Goal: Task Accomplishment & Management: Use online tool/utility

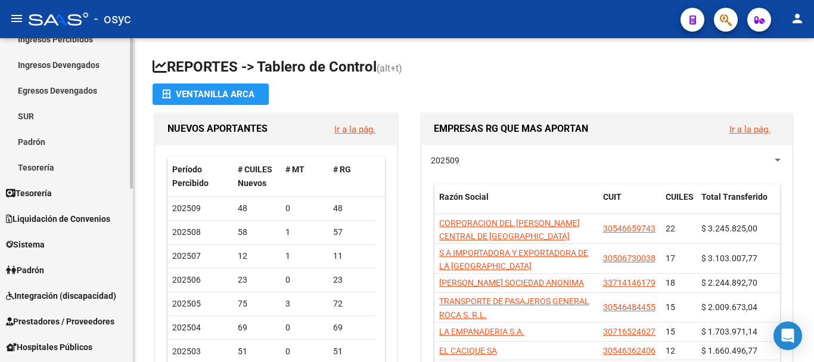
scroll to position [179, 0]
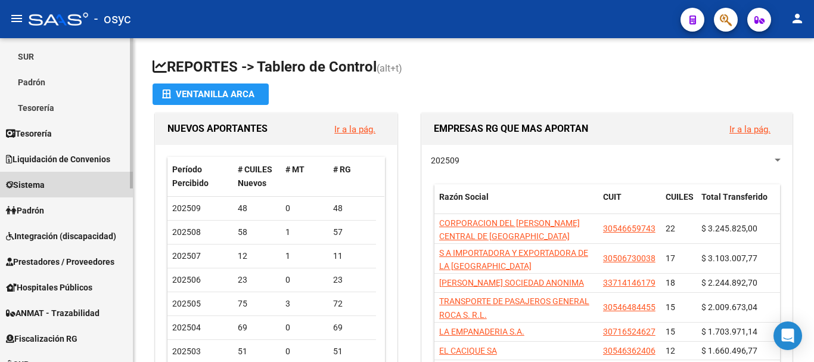
click at [51, 188] on link "Sistema" at bounding box center [66, 185] width 133 height 26
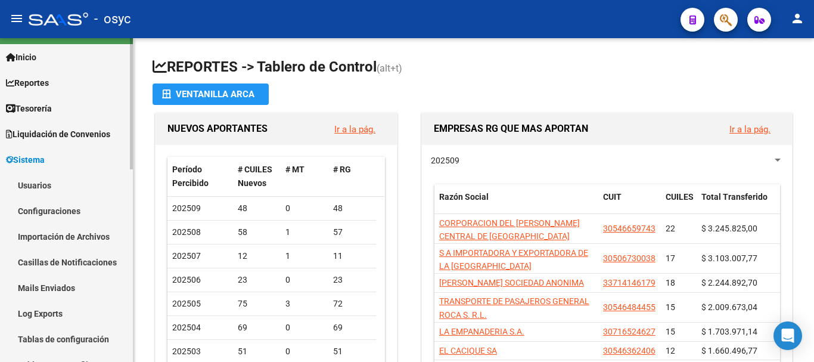
scroll to position [0, 0]
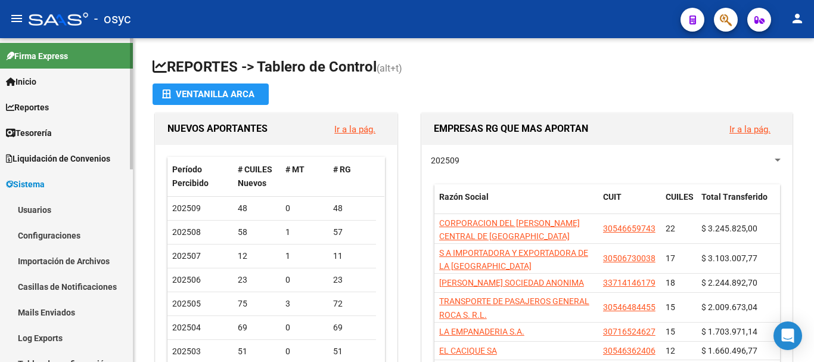
click at [70, 164] on span "Liquidación de Convenios" at bounding box center [58, 158] width 104 height 13
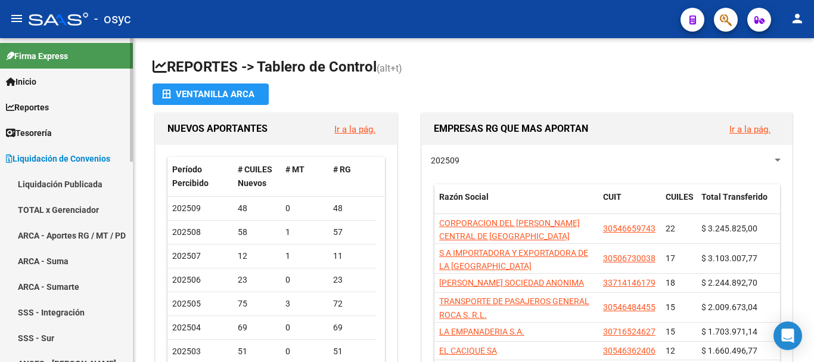
click at [79, 215] on link "TOTAL x Gerenciador" at bounding box center [66, 210] width 133 height 26
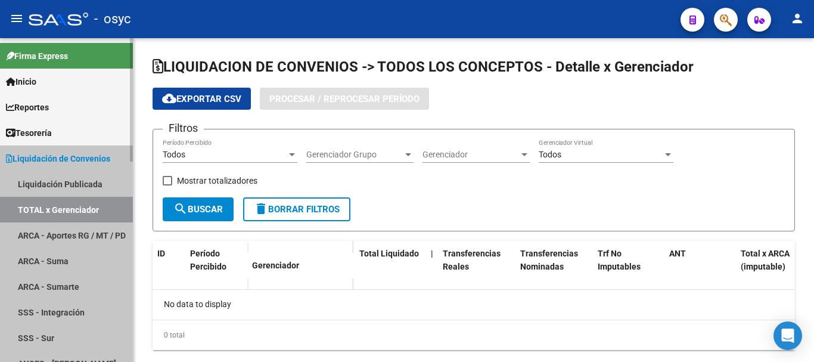
click at [79, 215] on link "TOTAL x Gerenciador" at bounding box center [66, 210] width 133 height 26
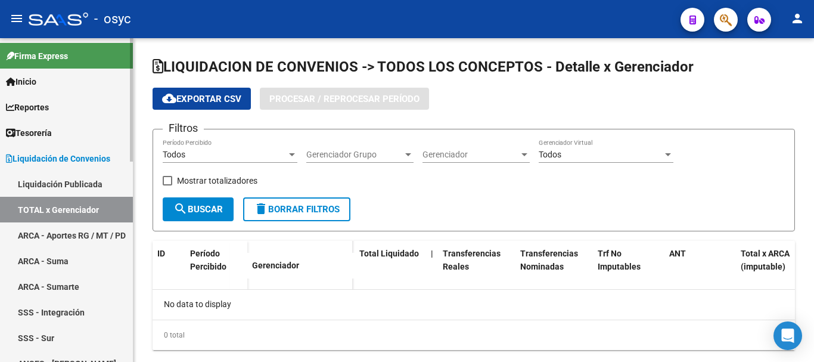
checkbox input "true"
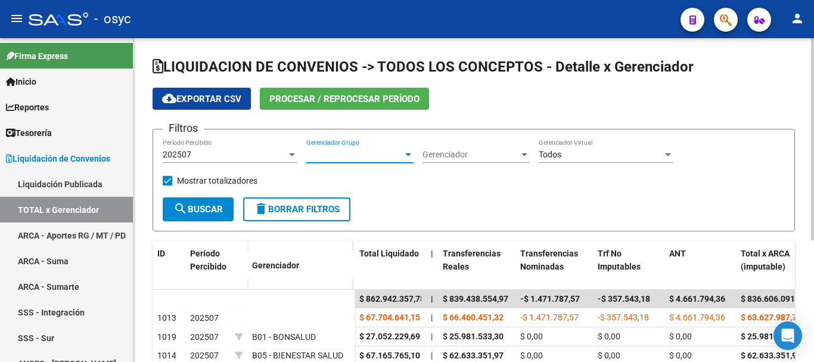
click at [389, 159] on span "Gerenciador Grupo" at bounding box center [354, 155] width 97 height 10
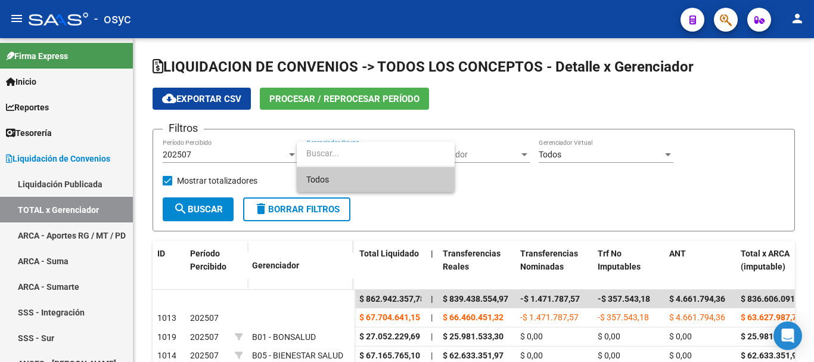
click at [290, 151] on div at bounding box center [407, 181] width 814 height 362
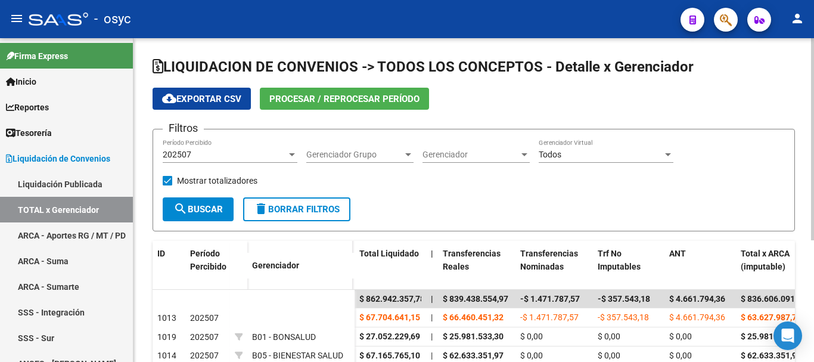
click at [289, 151] on div at bounding box center [292, 155] width 11 height 10
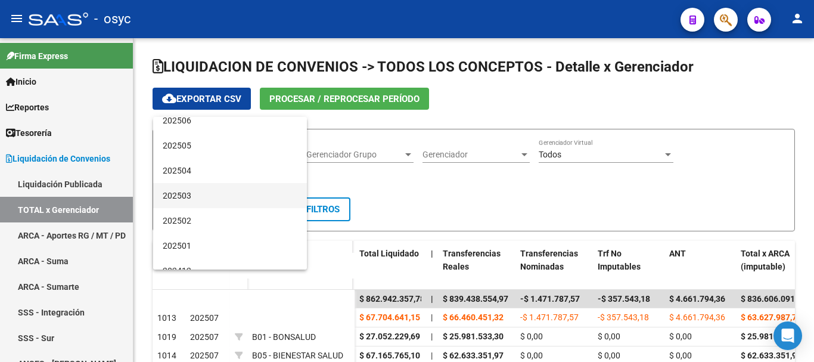
scroll to position [60, 0]
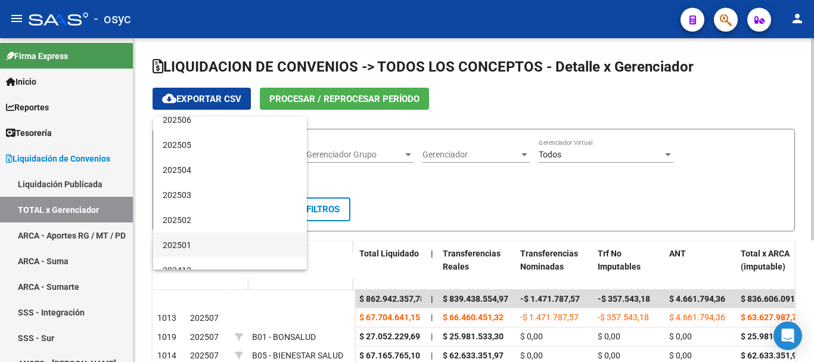
drag, startPoint x: 201, startPoint y: 242, endPoint x: 202, endPoint y: 228, distance: 13.7
click at [201, 242] on span "202501" at bounding box center [230, 244] width 135 height 25
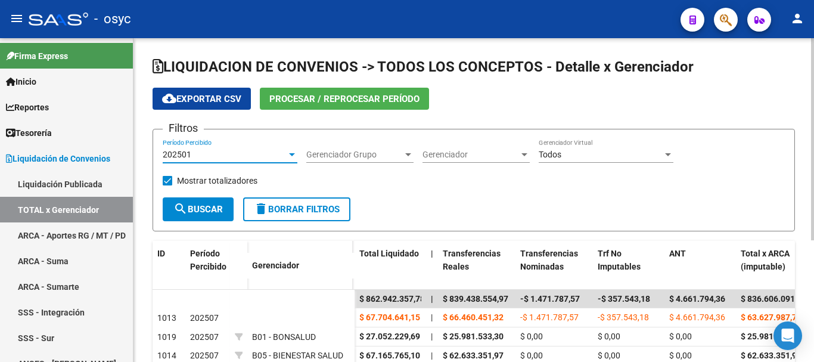
click at [191, 204] on span "search Buscar" at bounding box center [197, 209] width 49 height 11
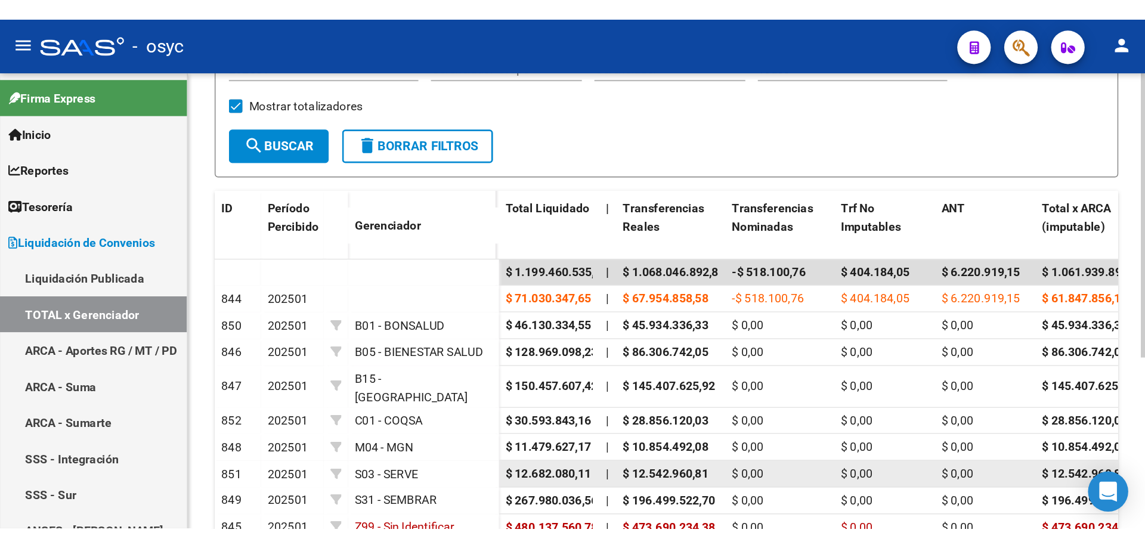
scroll to position [0, 0]
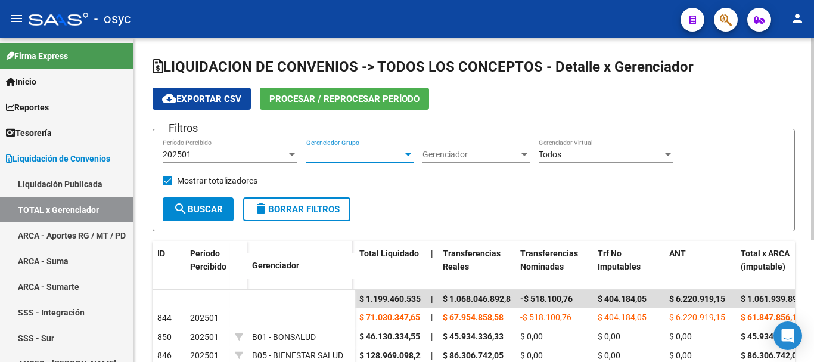
click at [389, 157] on span "Gerenciador Grupo" at bounding box center [354, 155] width 97 height 10
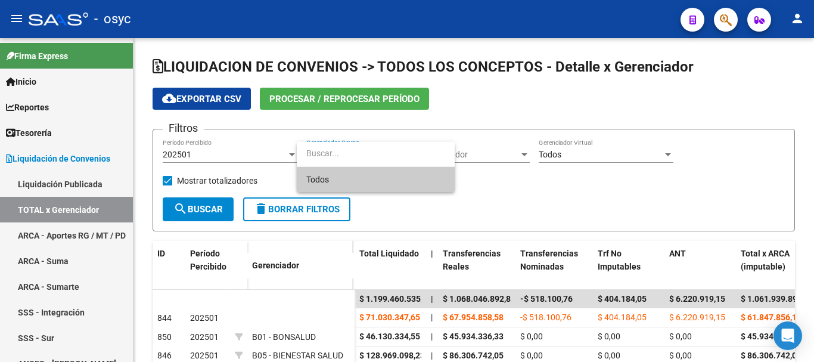
click at [506, 198] on div at bounding box center [407, 181] width 814 height 362
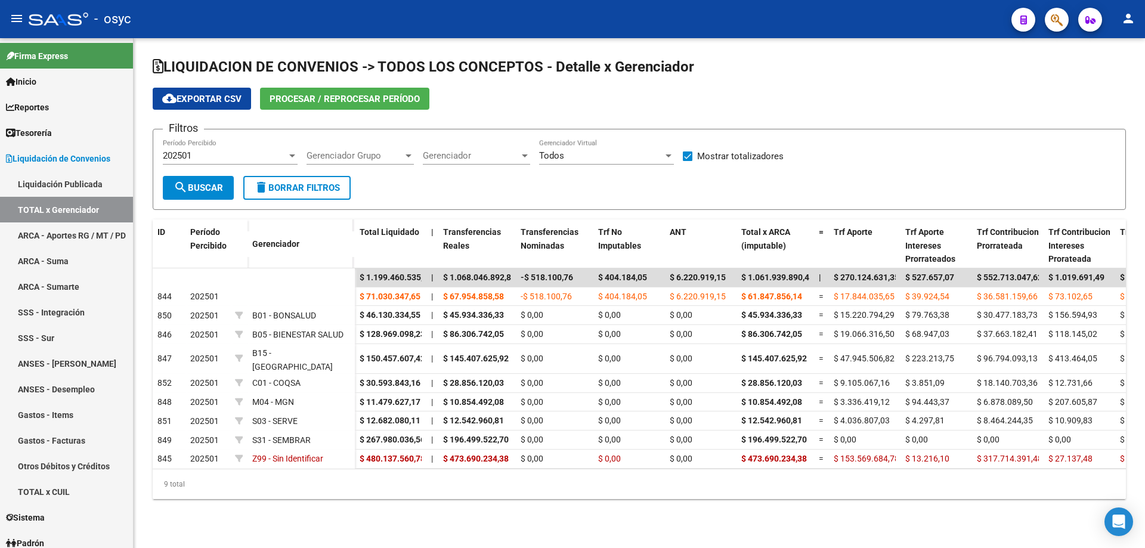
click at [376, 151] on span "Gerenciador Grupo" at bounding box center [354, 155] width 97 height 11
click at [769, 101] on div at bounding box center [572, 274] width 1145 height 548
click at [396, 151] on span "Gerenciador Grupo" at bounding box center [354, 155] width 97 height 11
click at [453, 149] on input "dropdown search" at bounding box center [376, 155] width 158 height 27
click at [526, 163] on div at bounding box center [572, 274] width 1145 height 548
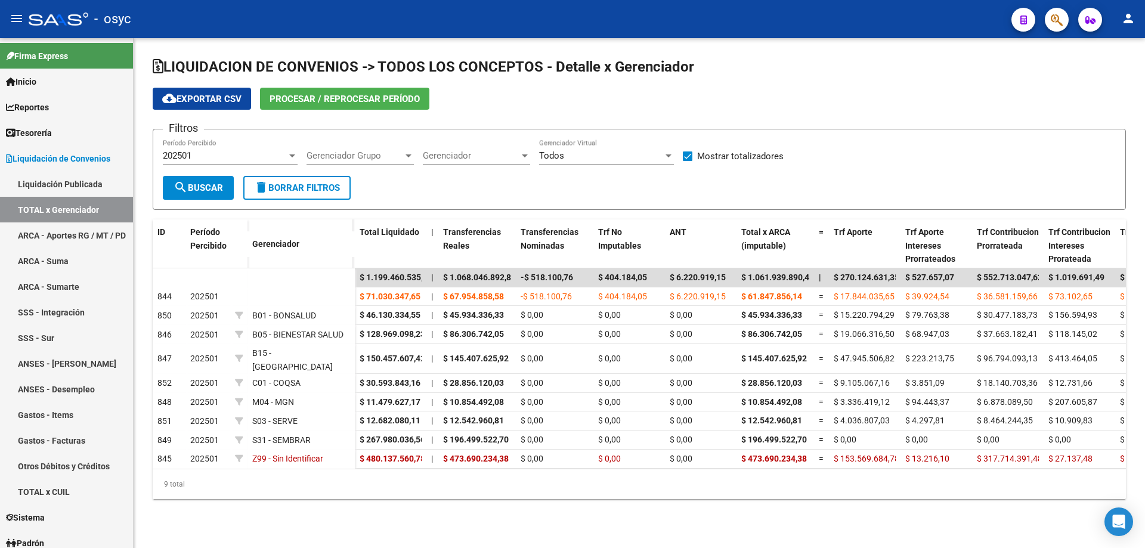
click at [519, 162] on div "Gerenciador Gerenciador" at bounding box center [476, 152] width 107 height 26
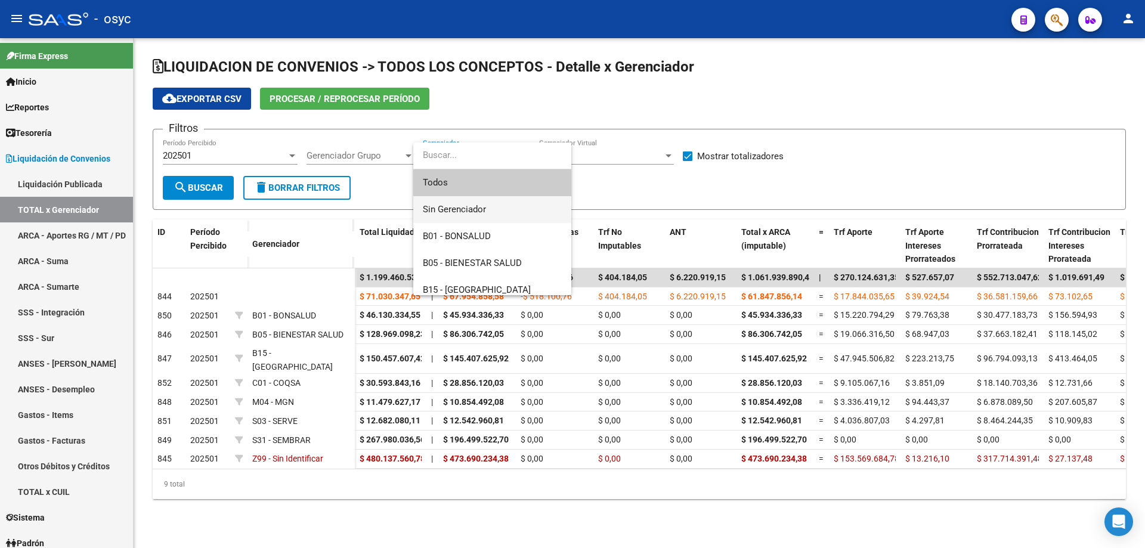
scroll to position [60, 0]
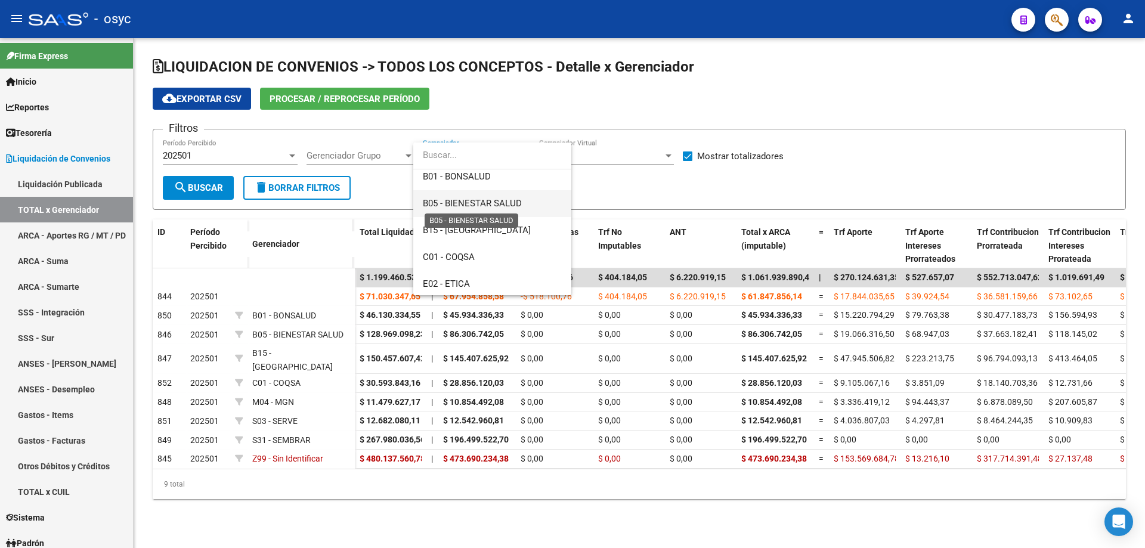
click at [502, 206] on span "B05 - BIENESTAR SALUD" at bounding box center [472, 203] width 99 height 11
